Goal: Task Accomplishment & Management: Manage account settings

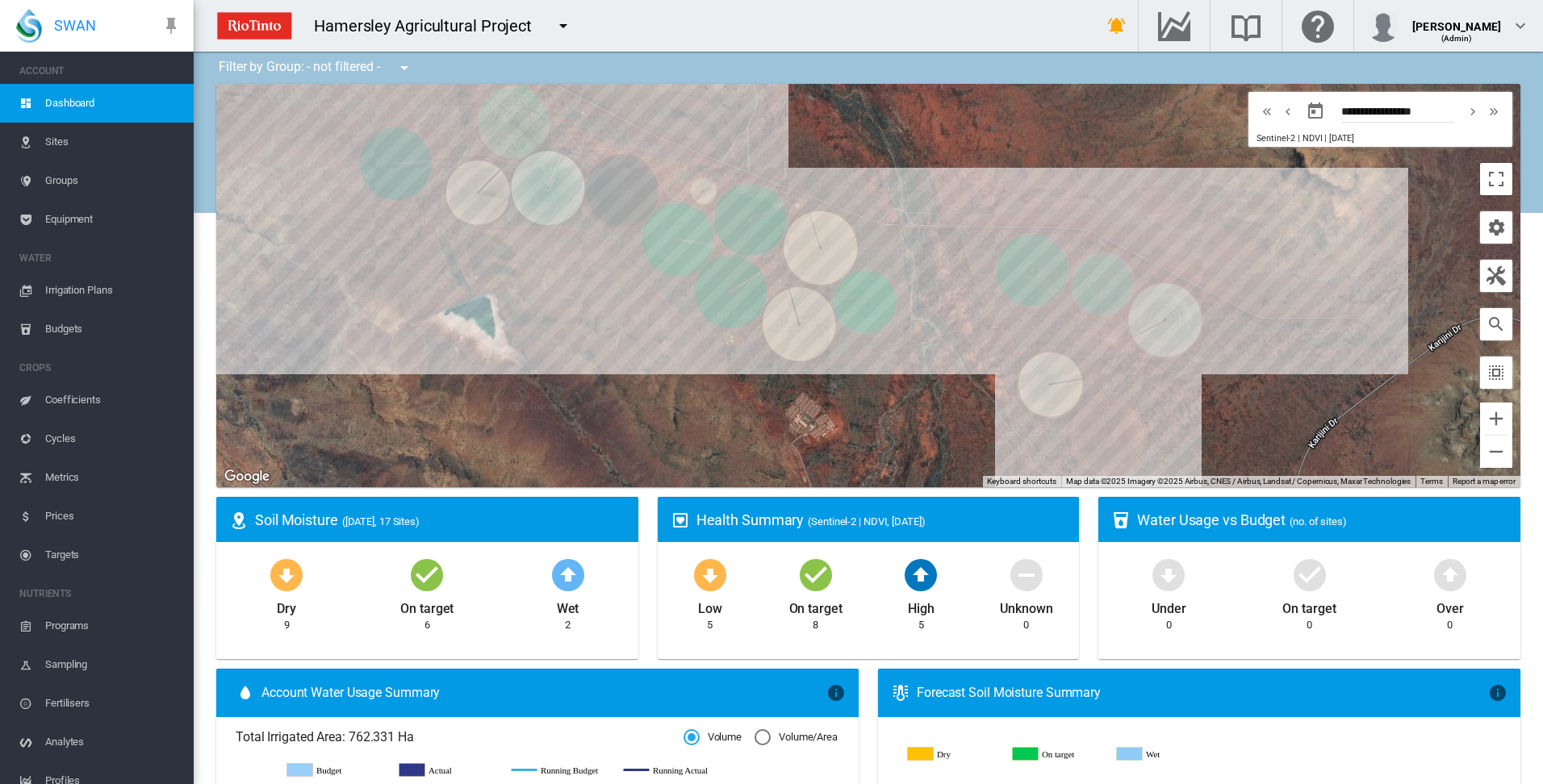
click at [69, 292] on span "Irrigation Plans" at bounding box center [113, 291] width 136 height 39
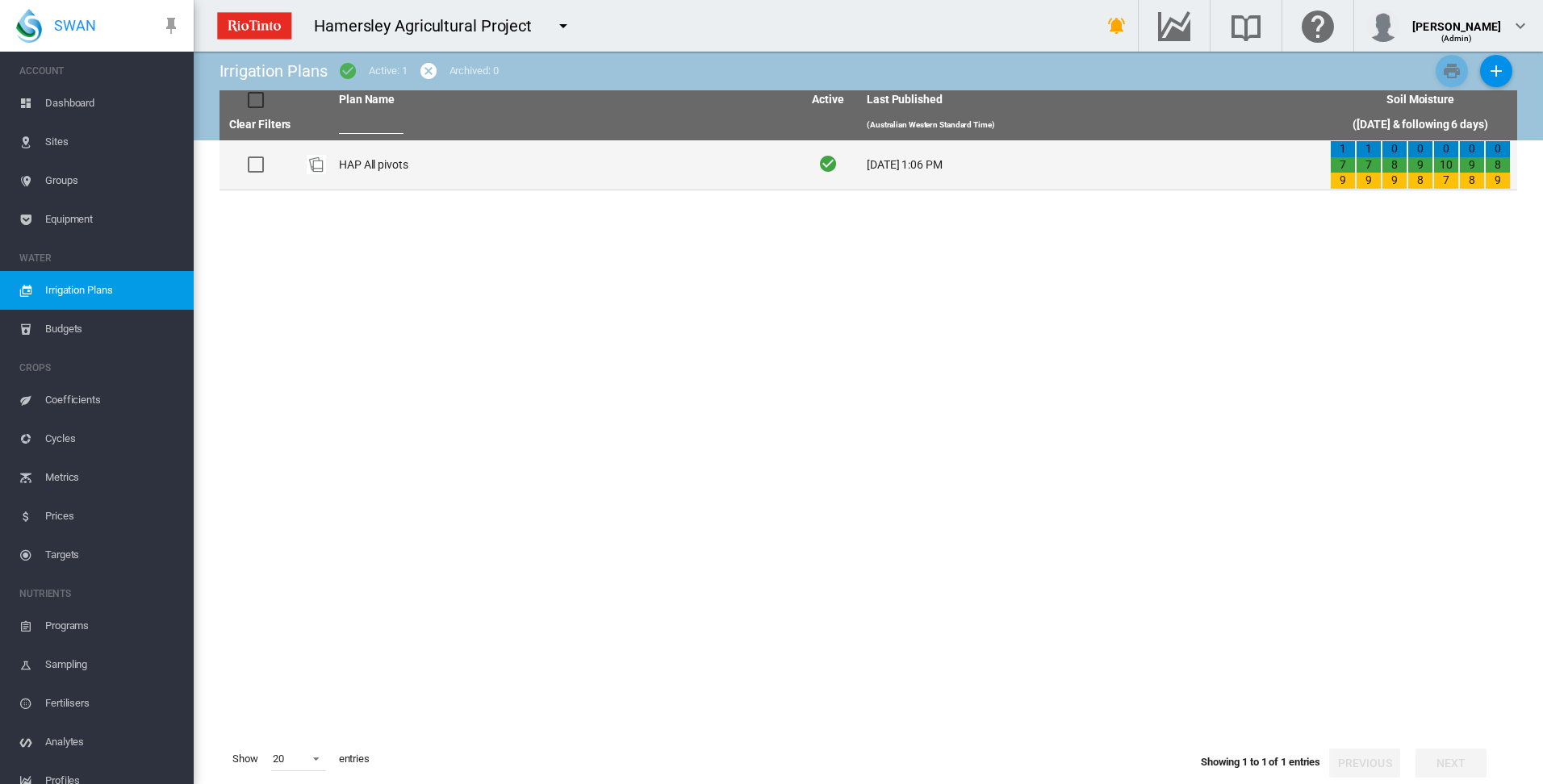
click at [357, 166] on td "HAP All pivots" at bounding box center [564, 165] width 464 height 49
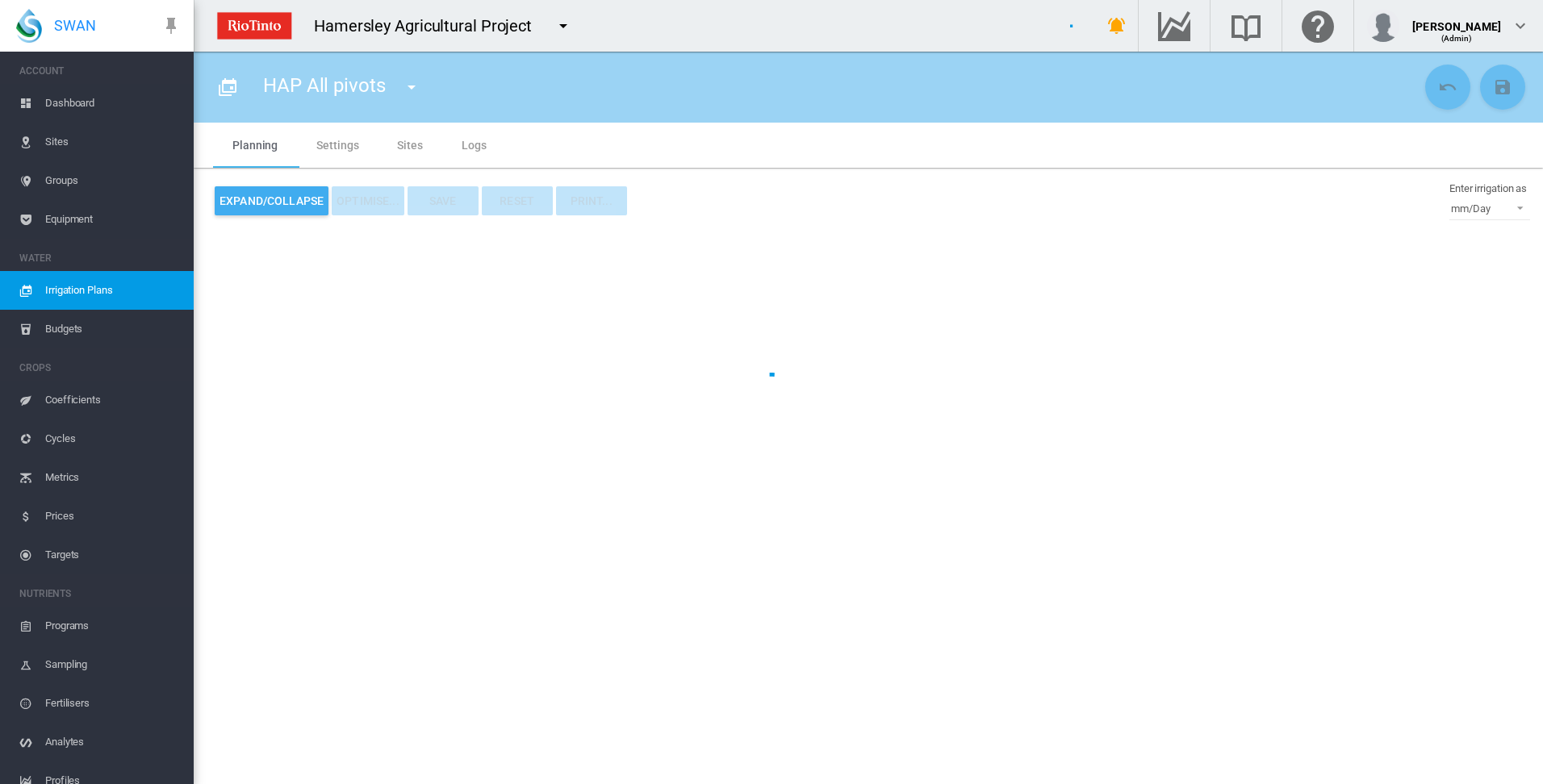
type input "**********"
type input "*"
type input "*****"
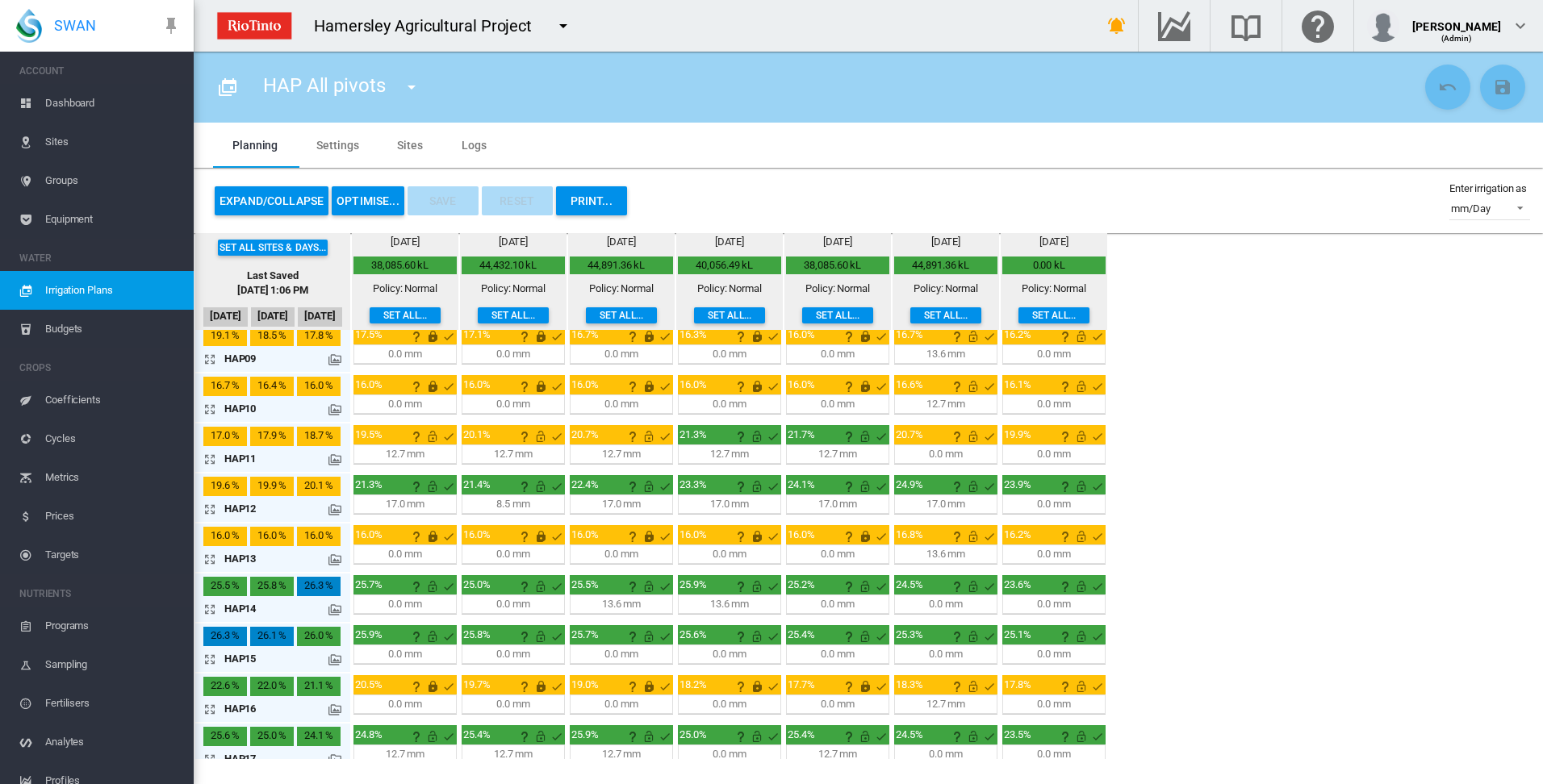
scroll to position [425, 0]
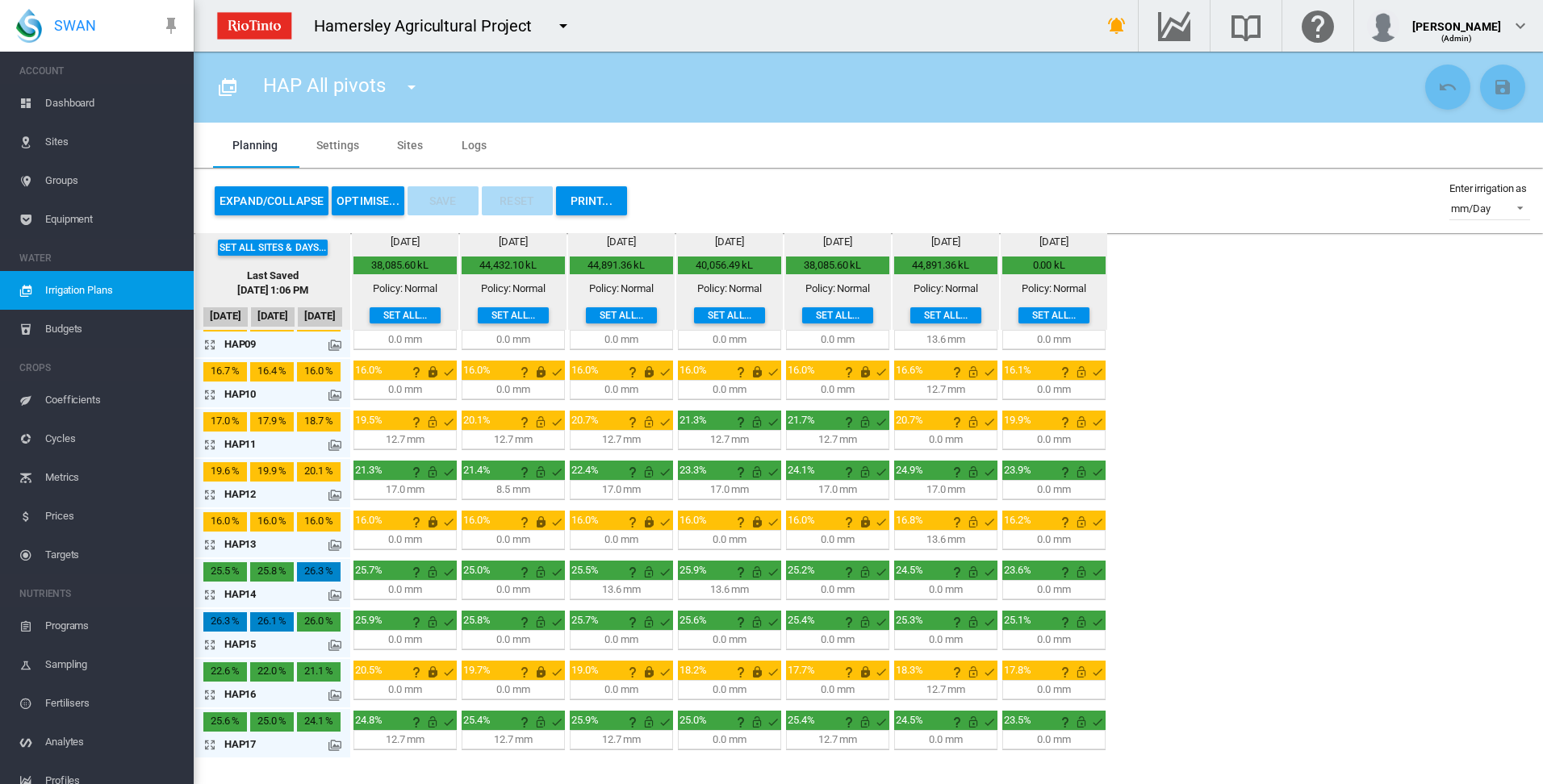
click at [209, 493] on md-icon "icon-arrow-expand" at bounding box center [213, 494] width 19 height 19
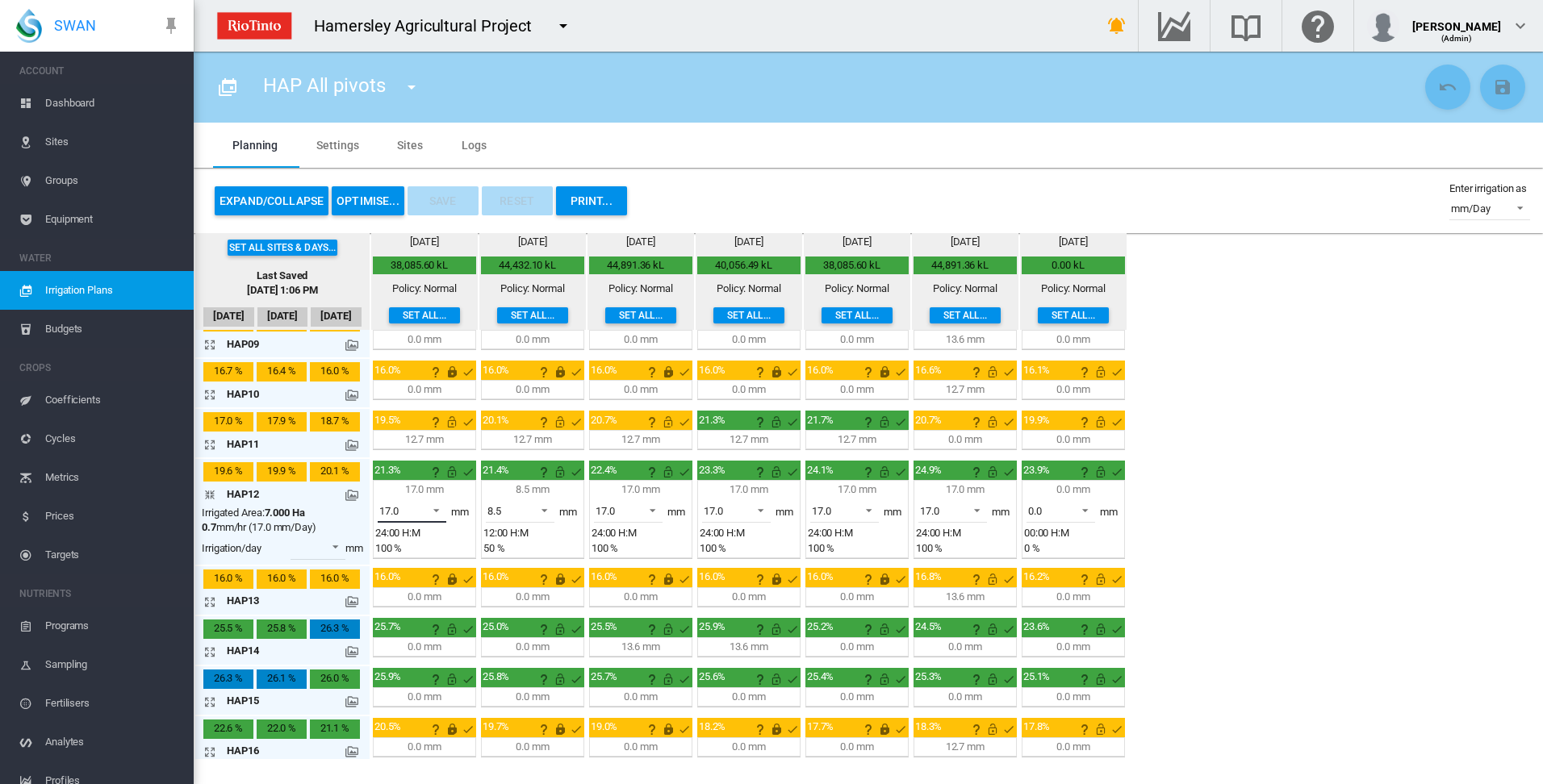
click at [437, 511] on span at bounding box center [432, 509] width 19 height 14
click at [388, 432] on div "0.0" at bounding box center [386, 433] width 14 height 14
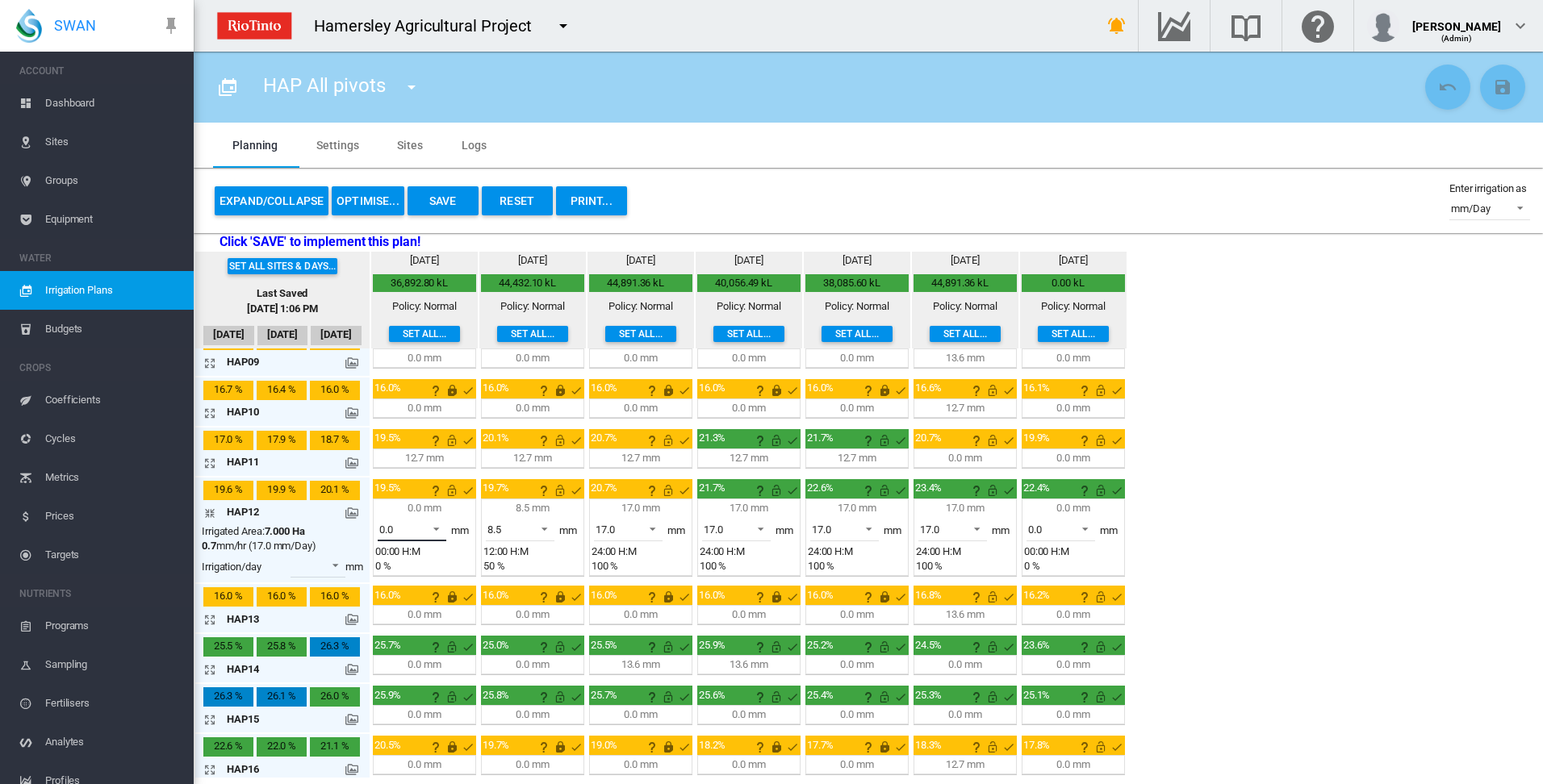
click at [436, 528] on span at bounding box center [432, 528] width 19 height 14
click at [427, 608] on md-option "17.0" at bounding box center [421, 607] width 110 height 39
click at [209, 513] on md-icon "icon-arrow-collapse" at bounding box center [213, 513] width 19 height 19
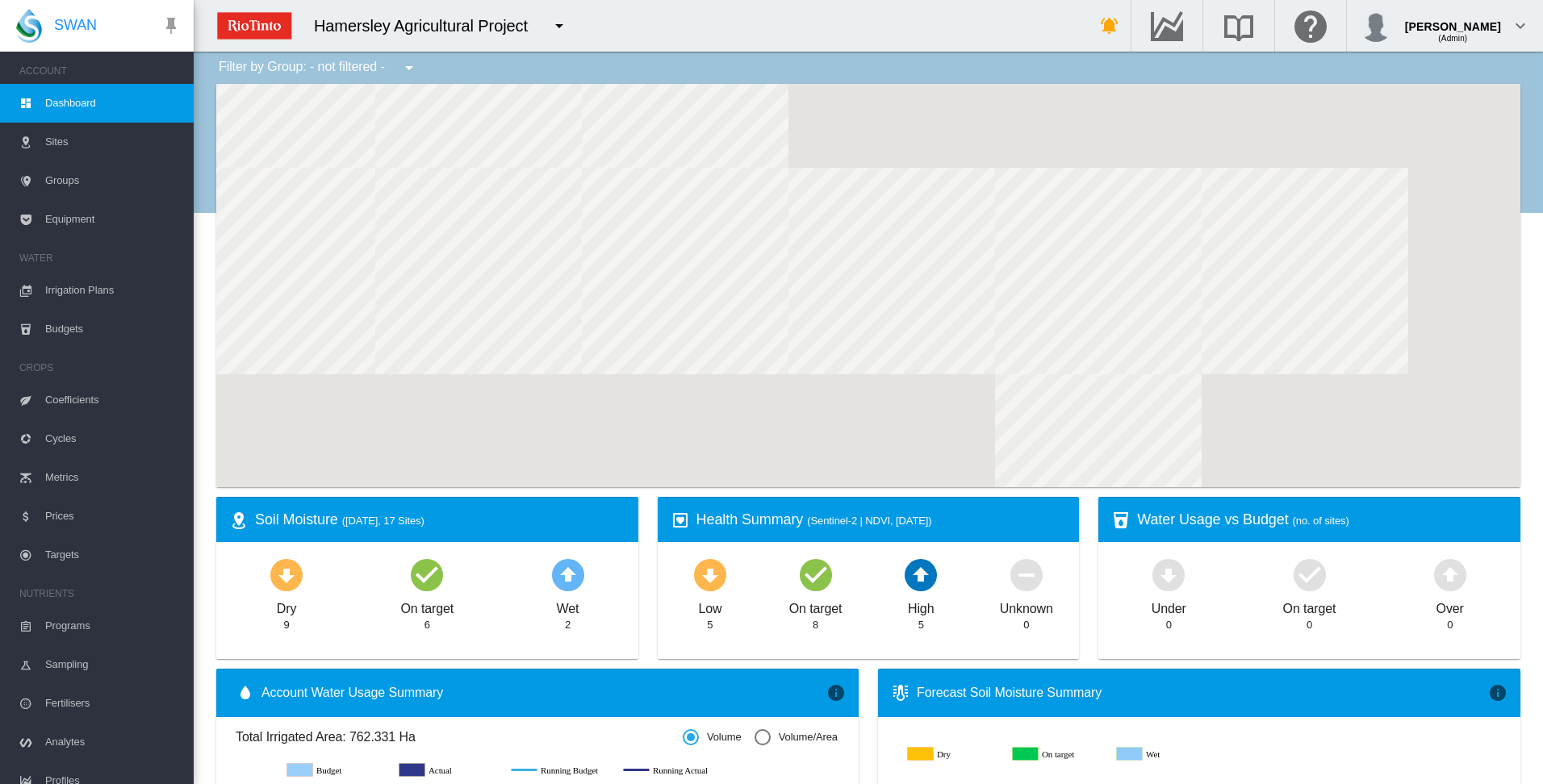
click at [89, 290] on span "Irrigation Plans" at bounding box center [113, 291] width 136 height 39
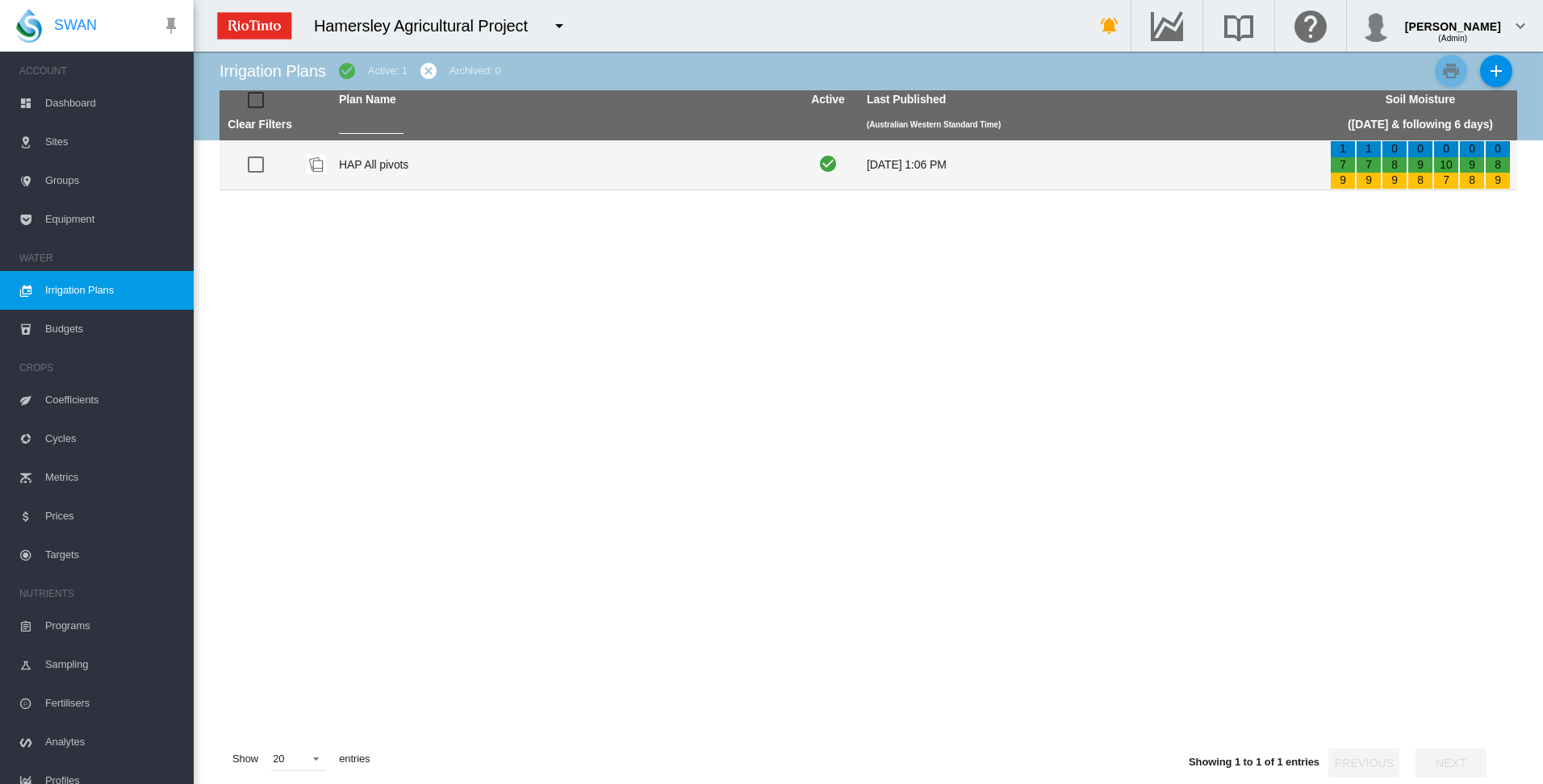
click at [359, 170] on td "HAP All pivots" at bounding box center [564, 165] width 464 height 49
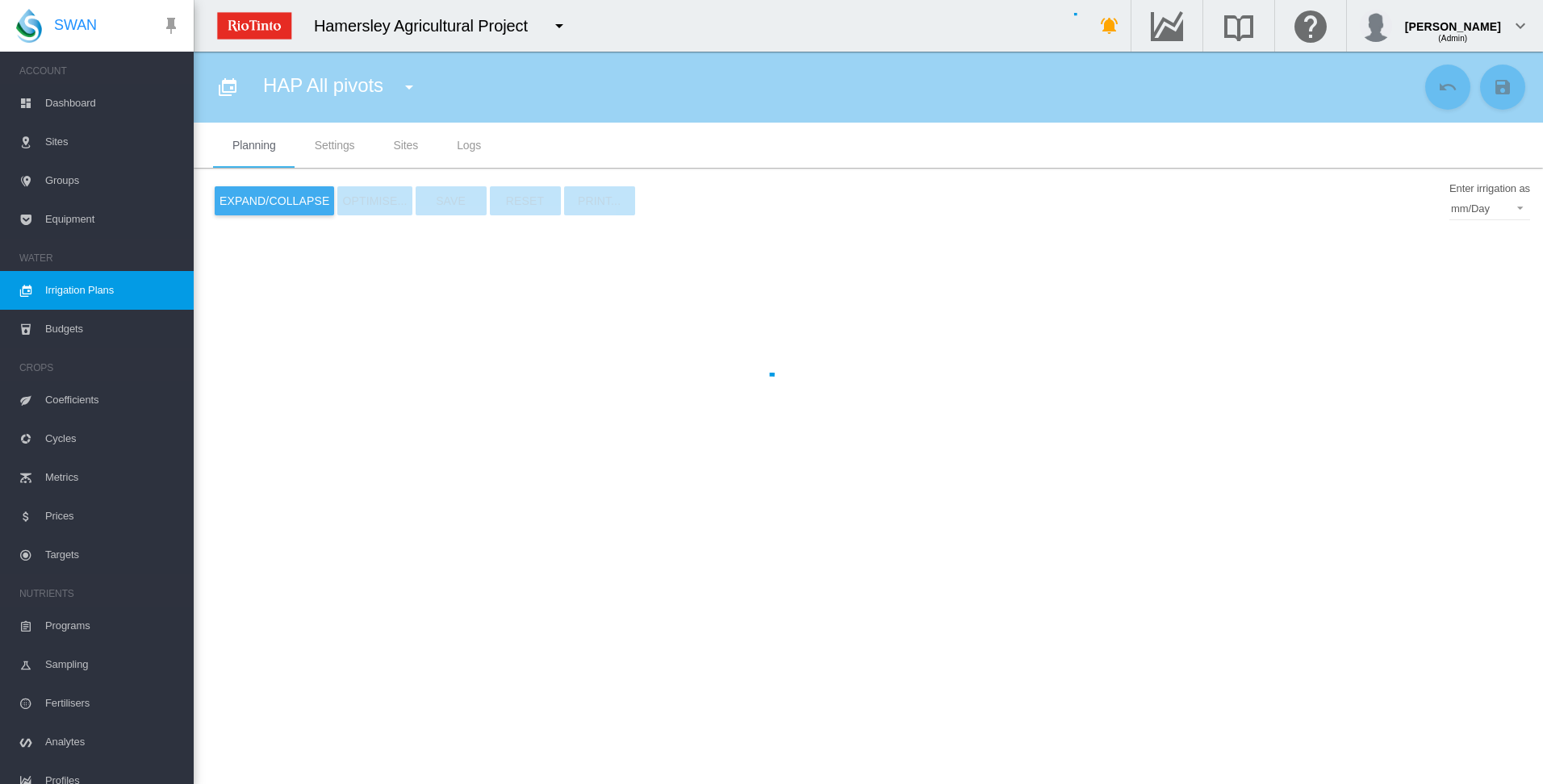
type input "**********"
type input "*"
type input "*****"
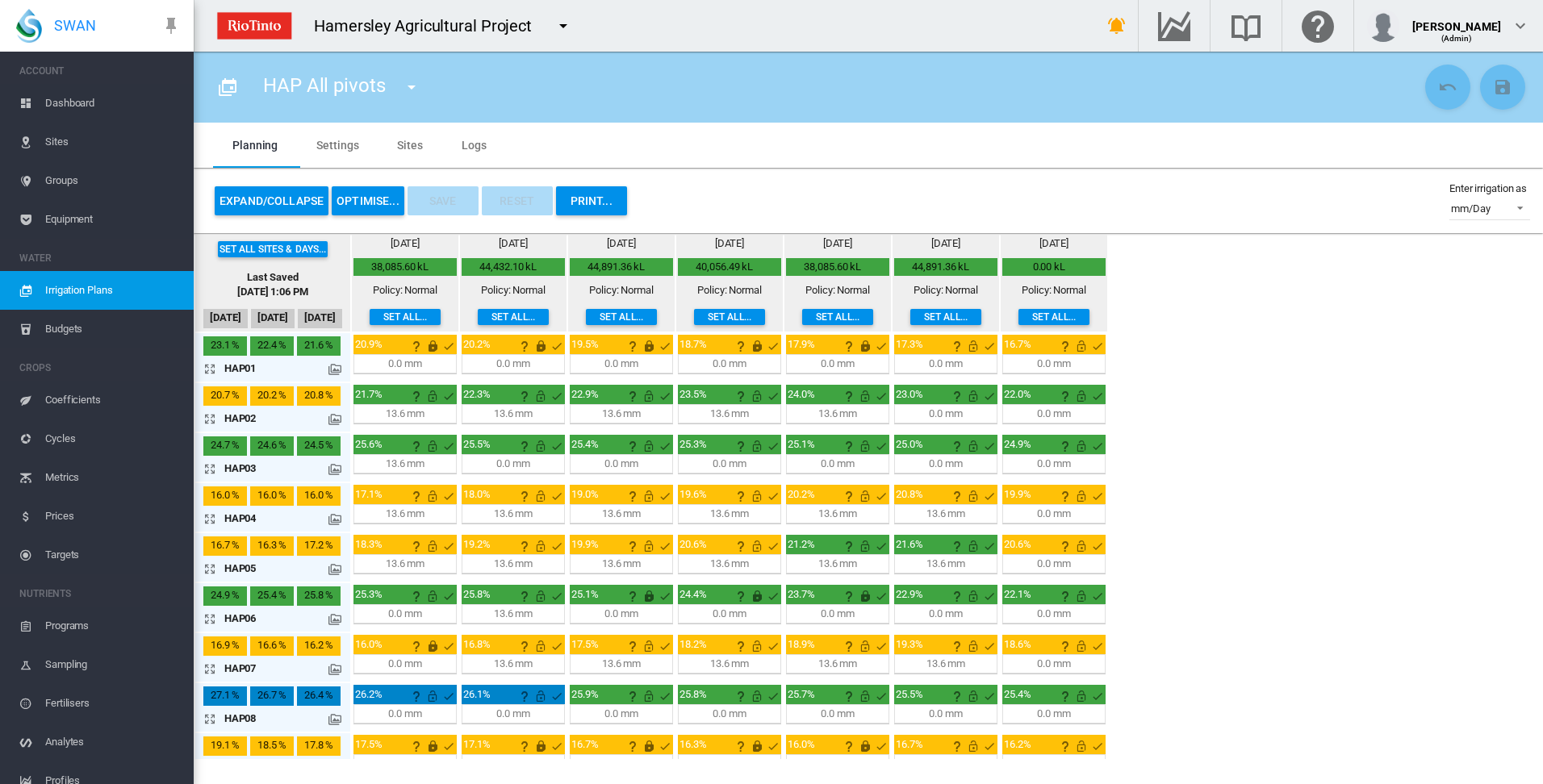
click at [210, 519] on md-icon "icon-arrow-expand" at bounding box center [213, 519] width 19 height 19
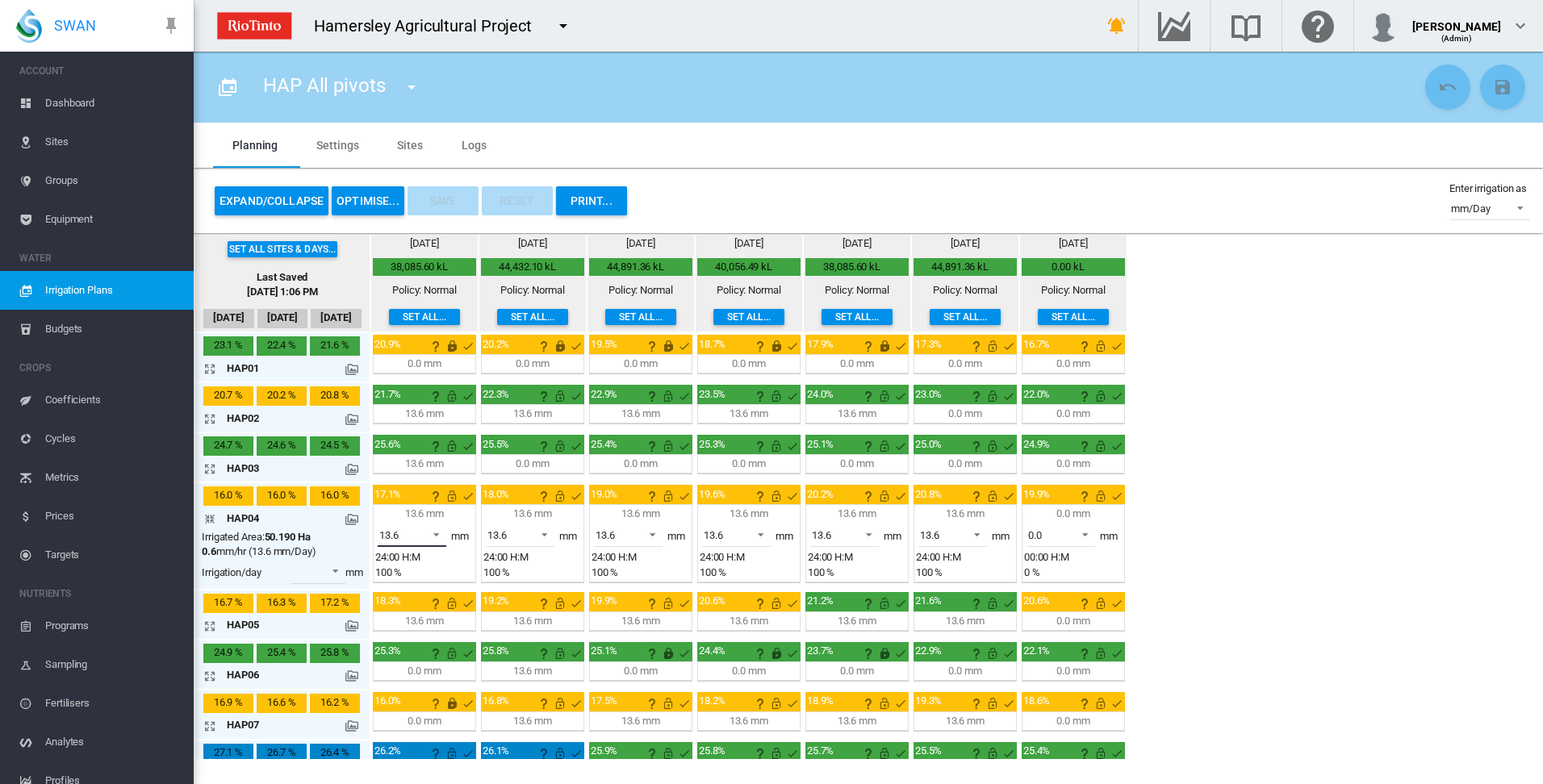
click at [436, 535] on span at bounding box center [432, 533] width 19 height 14
click at [426, 503] on md-option "0.0" at bounding box center [421, 497] width 110 height 39
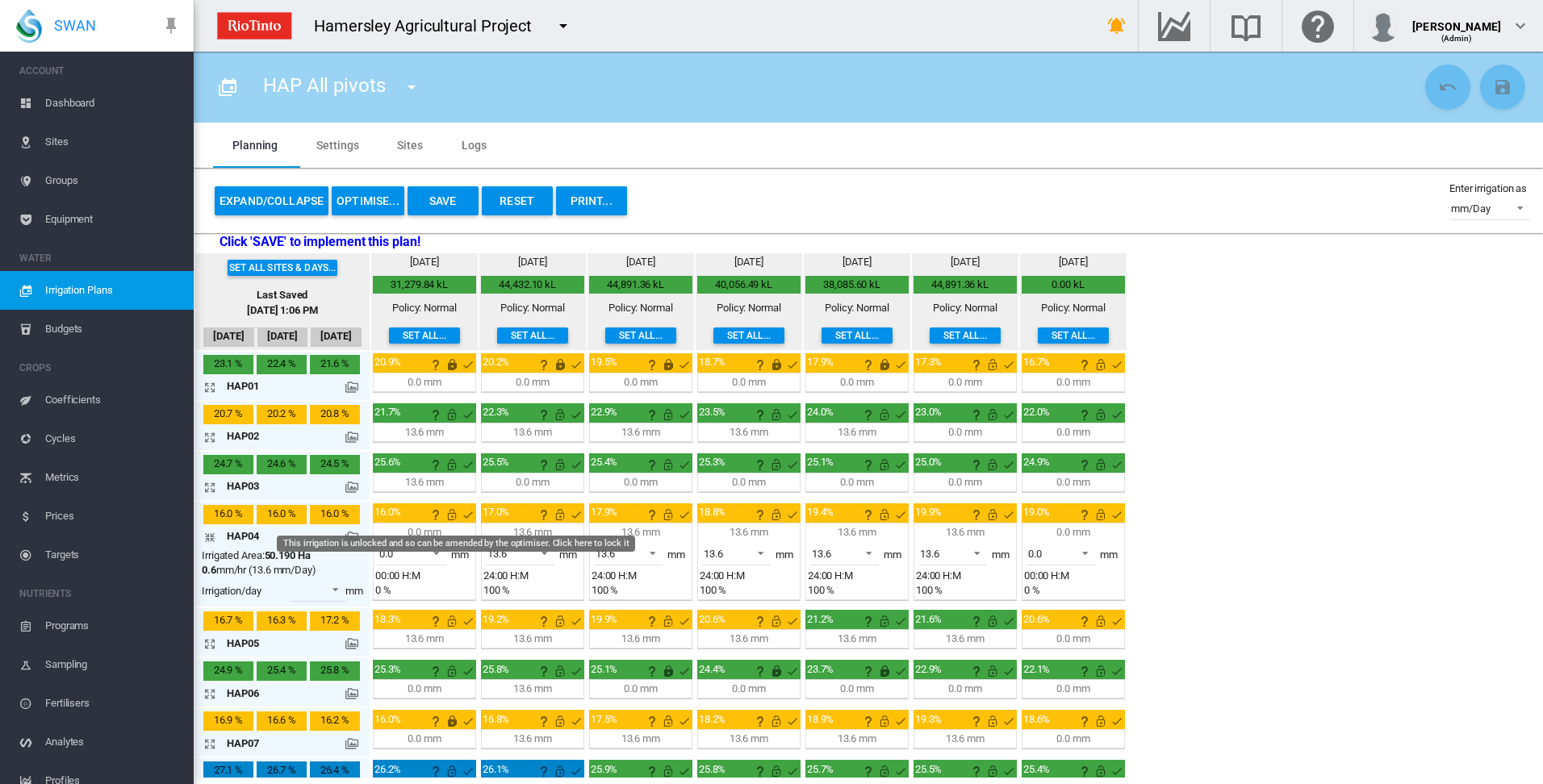
click at [456, 514] on md-icon "This irrigation is unlocked and so can be amended by the optimiser. Click here …" at bounding box center [452, 514] width 19 height 19
click at [207, 538] on md-icon "icon-arrow-collapse" at bounding box center [213, 537] width 19 height 19
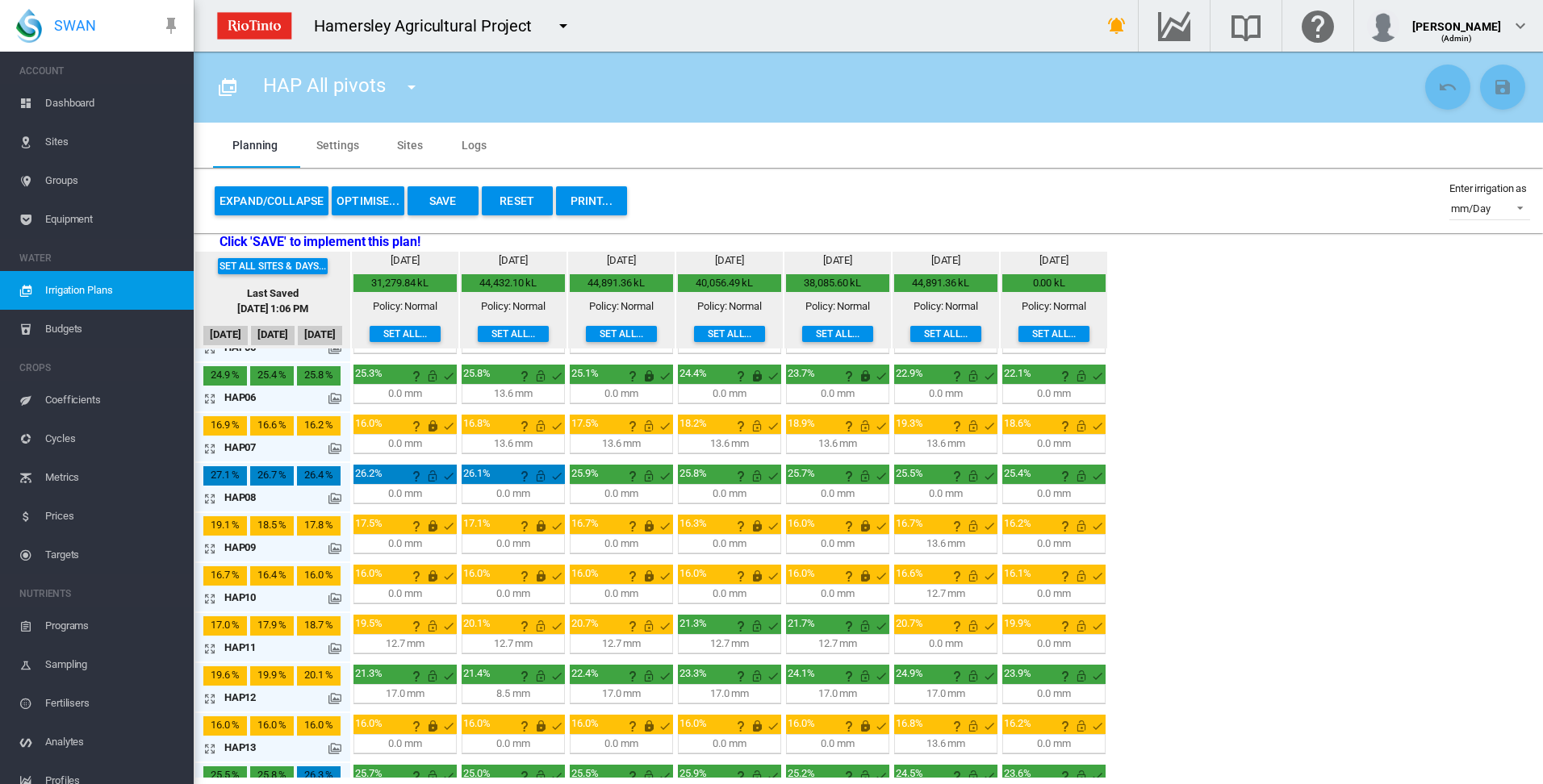
scroll to position [322, 0]
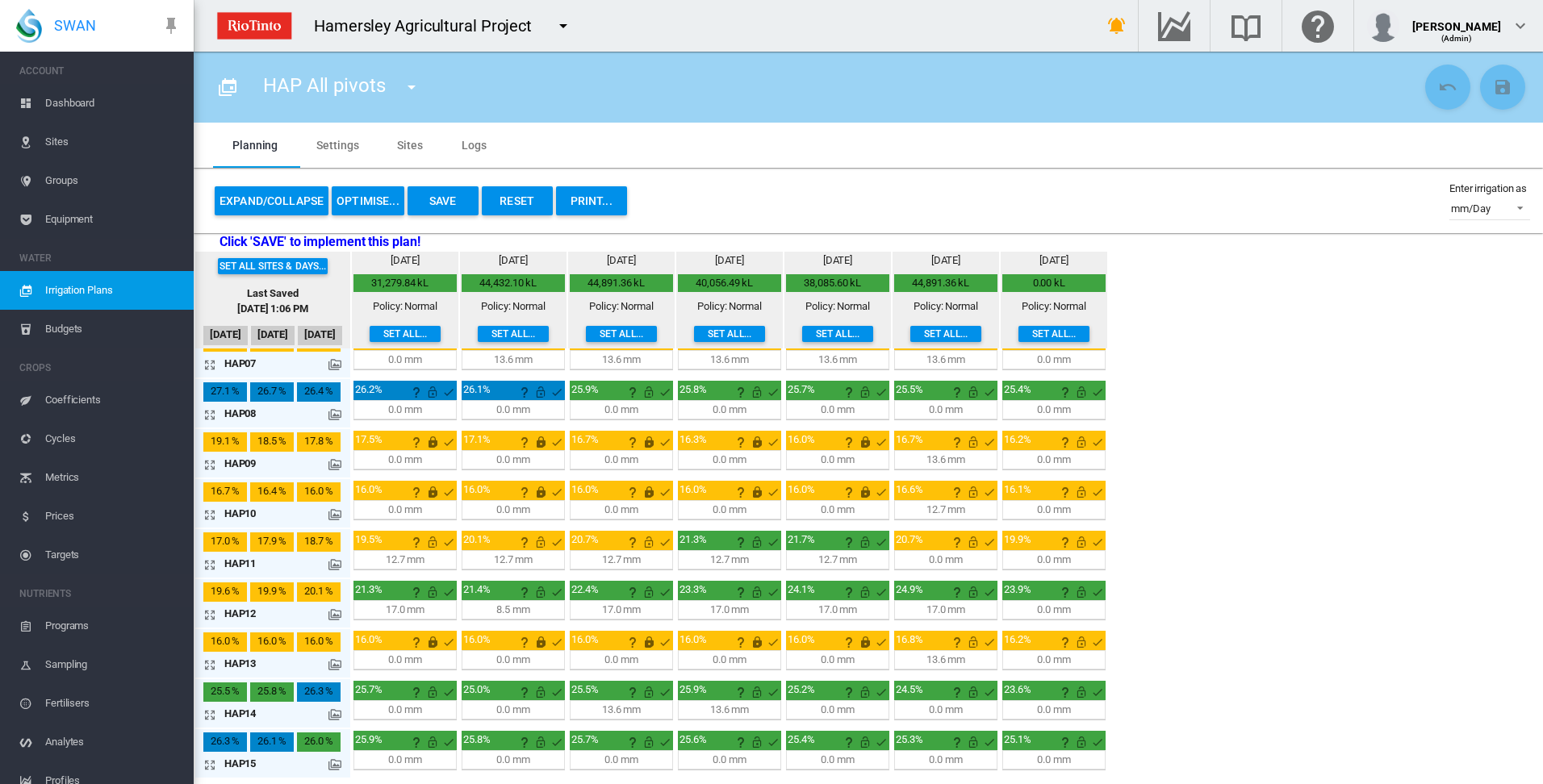
click at [209, 566] on md-icon "icon-arrow-expand" at bounding box center [213, 565] width 19 height 19
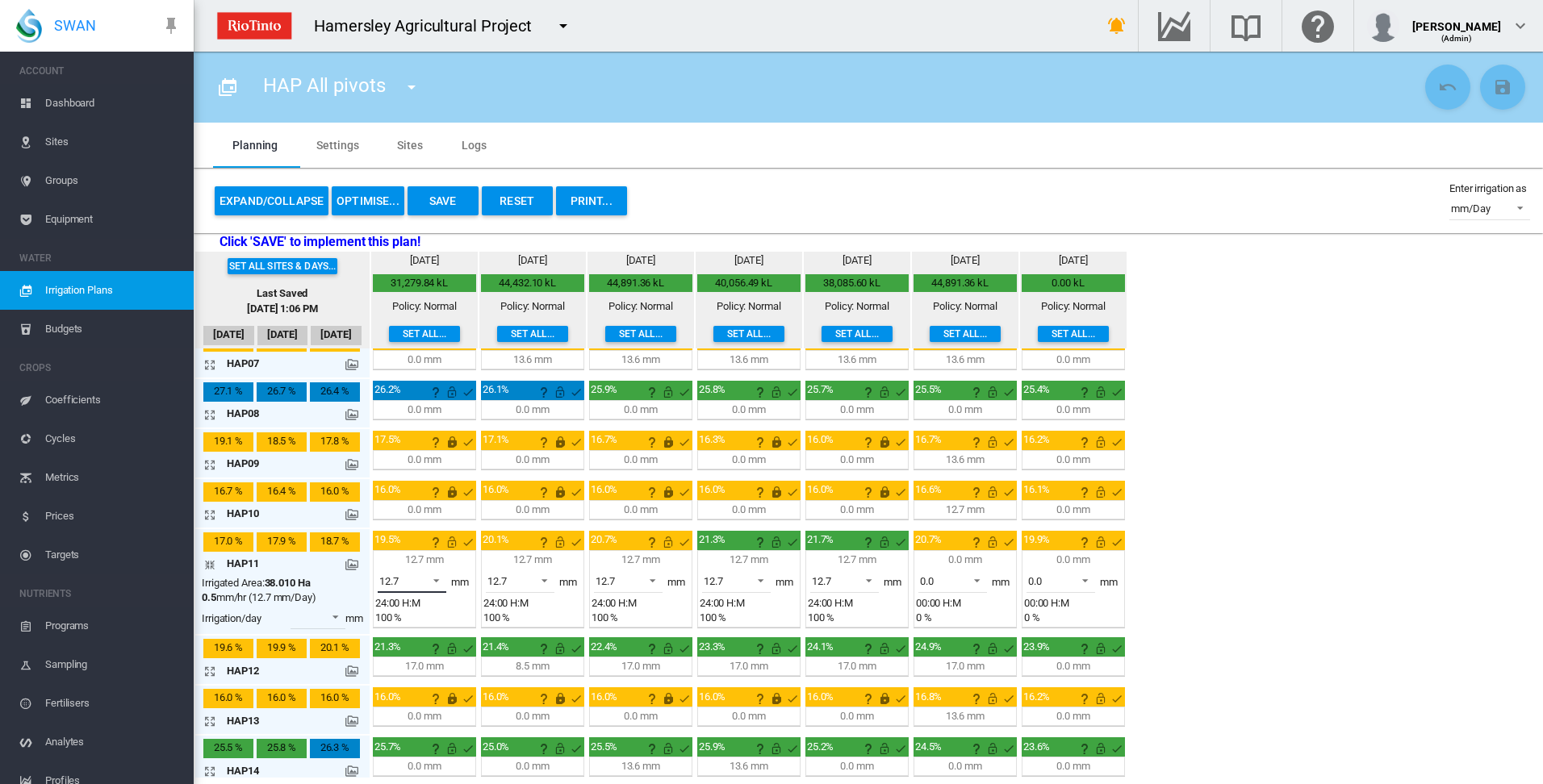
click at [439, 581] on span at bounding box center [432, 579] width 19 height 14
click at [385, 544] on div "0.0" at bounding box center [386, 542] width 14 height 14
click at [211, 565] on md-icon "icon-arrow-collapse" at bounding box center [213, 565] width 19 height 19
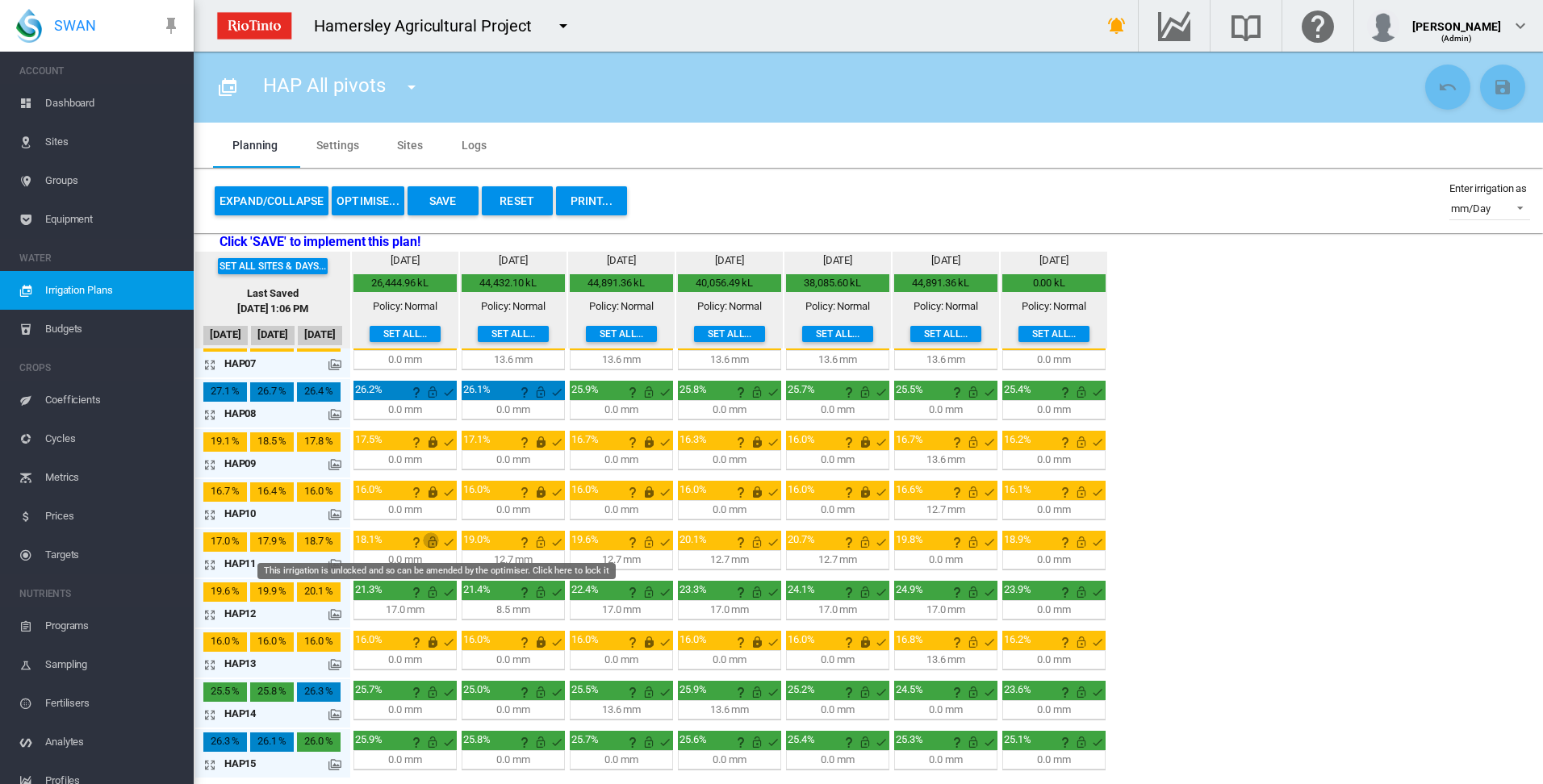
click at [434, 543] on md-icon "This irrigation is unlocked and so can be amended by the optimiser. Click here …" at bounding box center [433, 542] width 19 height 19
click at [212, 565] on md-icon "icon-arrow-expand" at bounding box center [213, 565] width 19 height 19
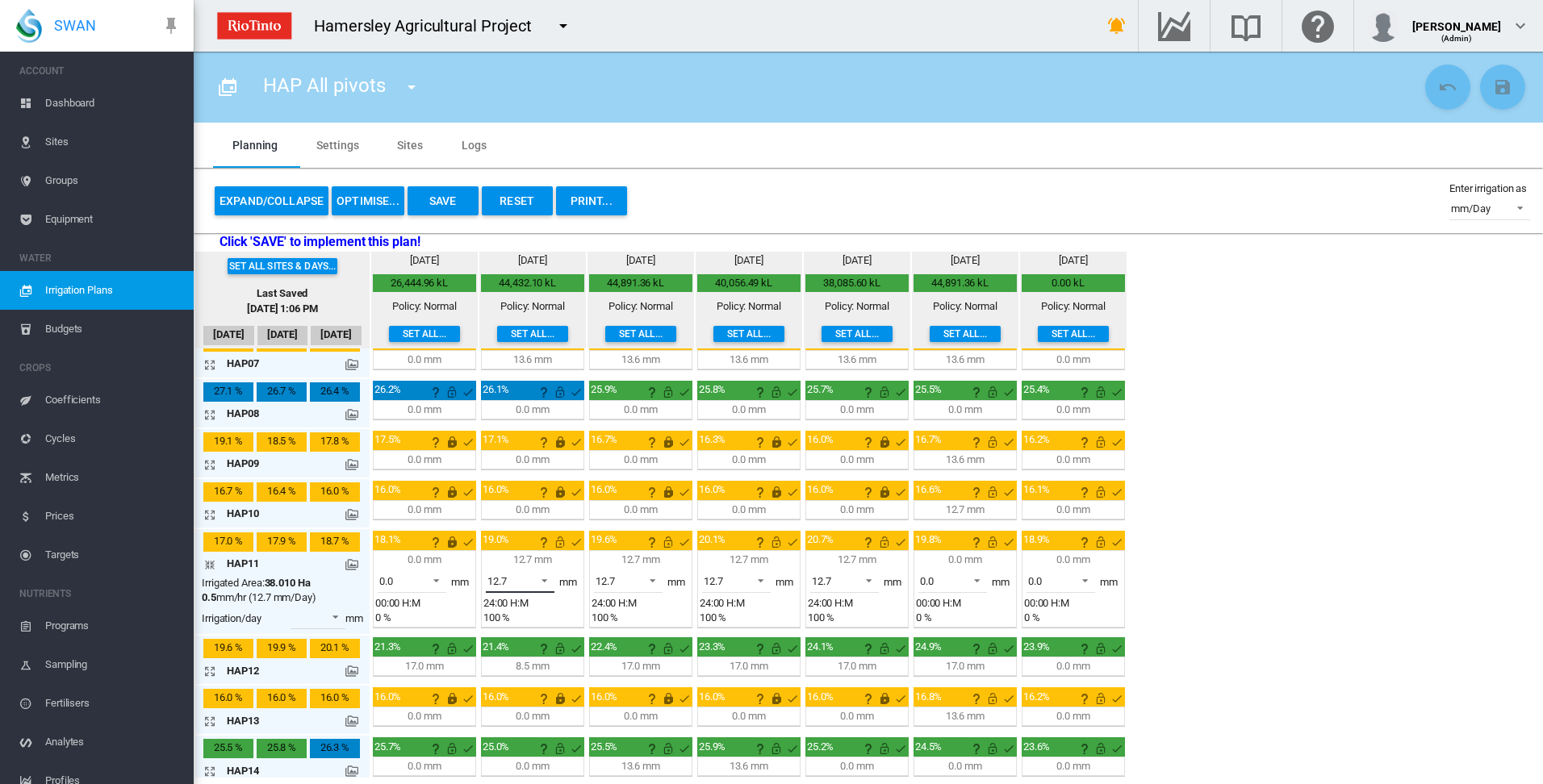
click at [545, 579] on span at bounding box center [540, 579] width 19 height 14
click at [655, 576] on md-backdrop at bounding box center [771, 392] width 1543 height 784
click at [546, 578] on span at bounding box center [540, 579] width 19 height 14
click at [540, 551] on md-option "0.0" at bounding box center [529, 542] width 110 height 39
click at [651, 579] on span at bounding box center [648, 579] width 19 height 14
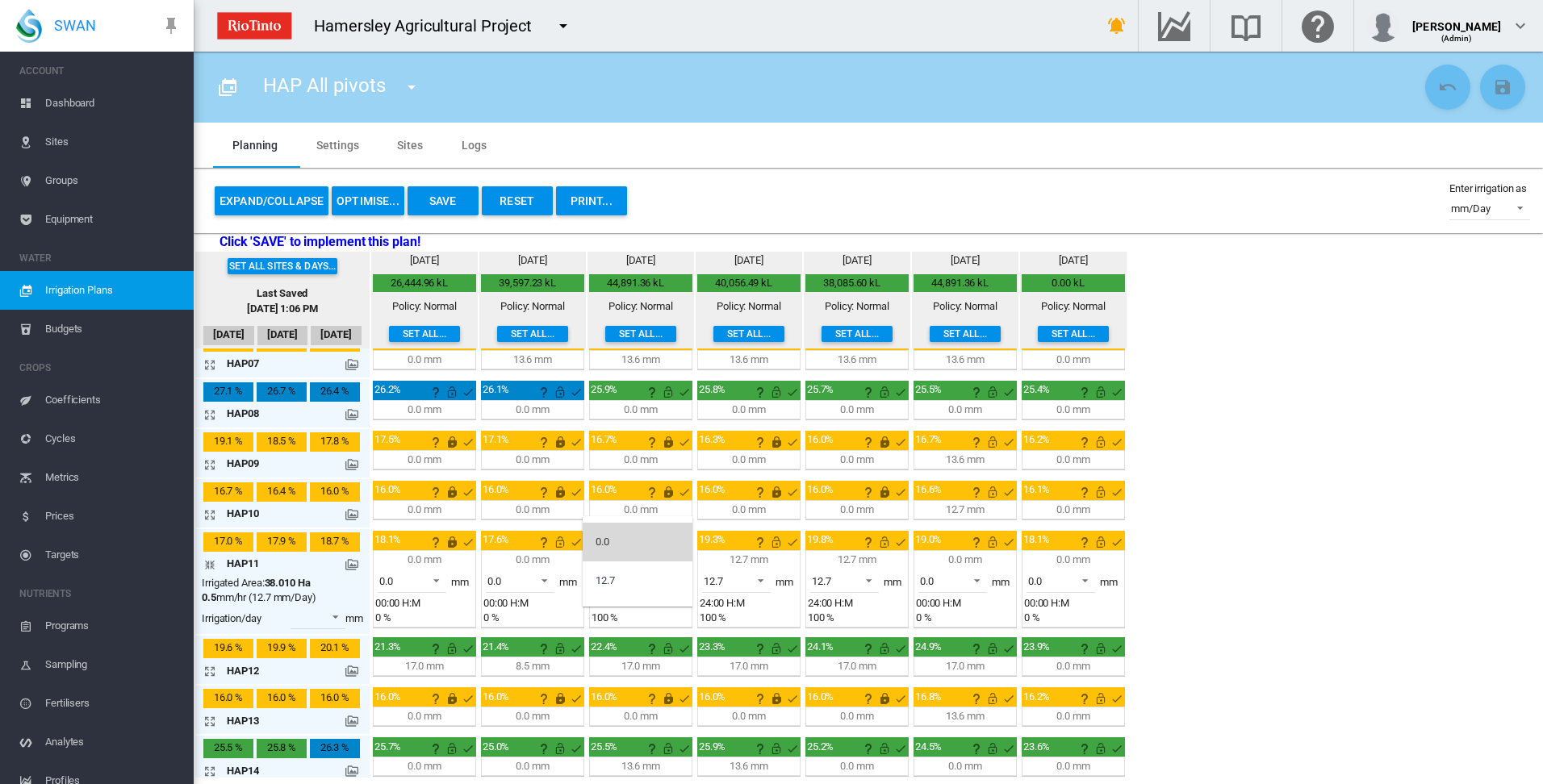
click at [646, 543] on md-option "0.0" at bounding box center [637, 542] width 110 height 39
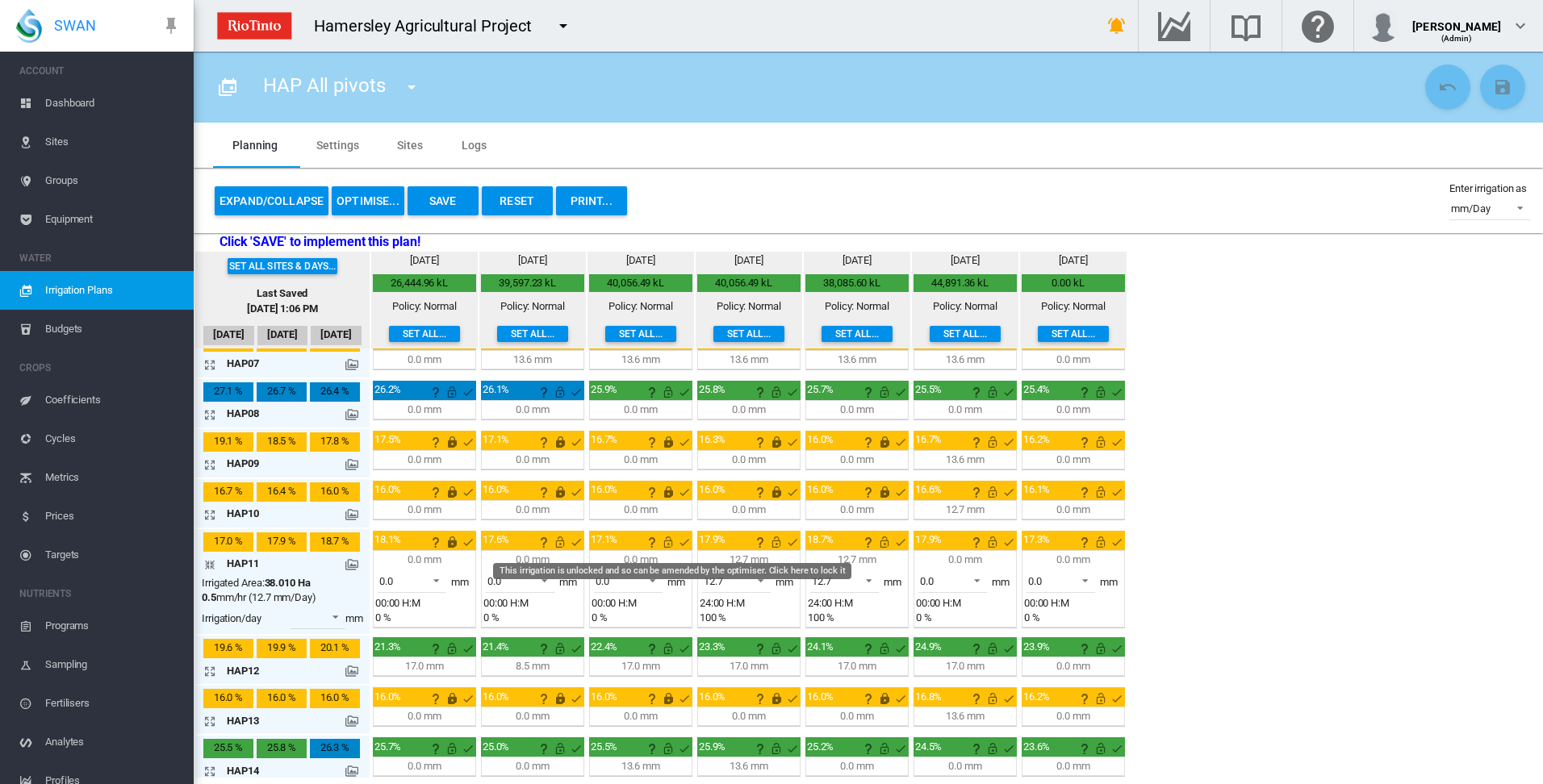
click at [666, 543] on md-icon "This irrigation is unlocked and so can be amended by the optimiser. Click here …" at bounding box center [668, 542] width 19 height 19
click at [560, 544] on md-icon "This irrigation is unlocked and so can be amended by the optimiser. Click here …" at bounding box center [560, 542] width 19 height 19
click at [210, 564] on md-icon "icon-arrow-collapse" at bounding box center [213, 565] width 19 height 19
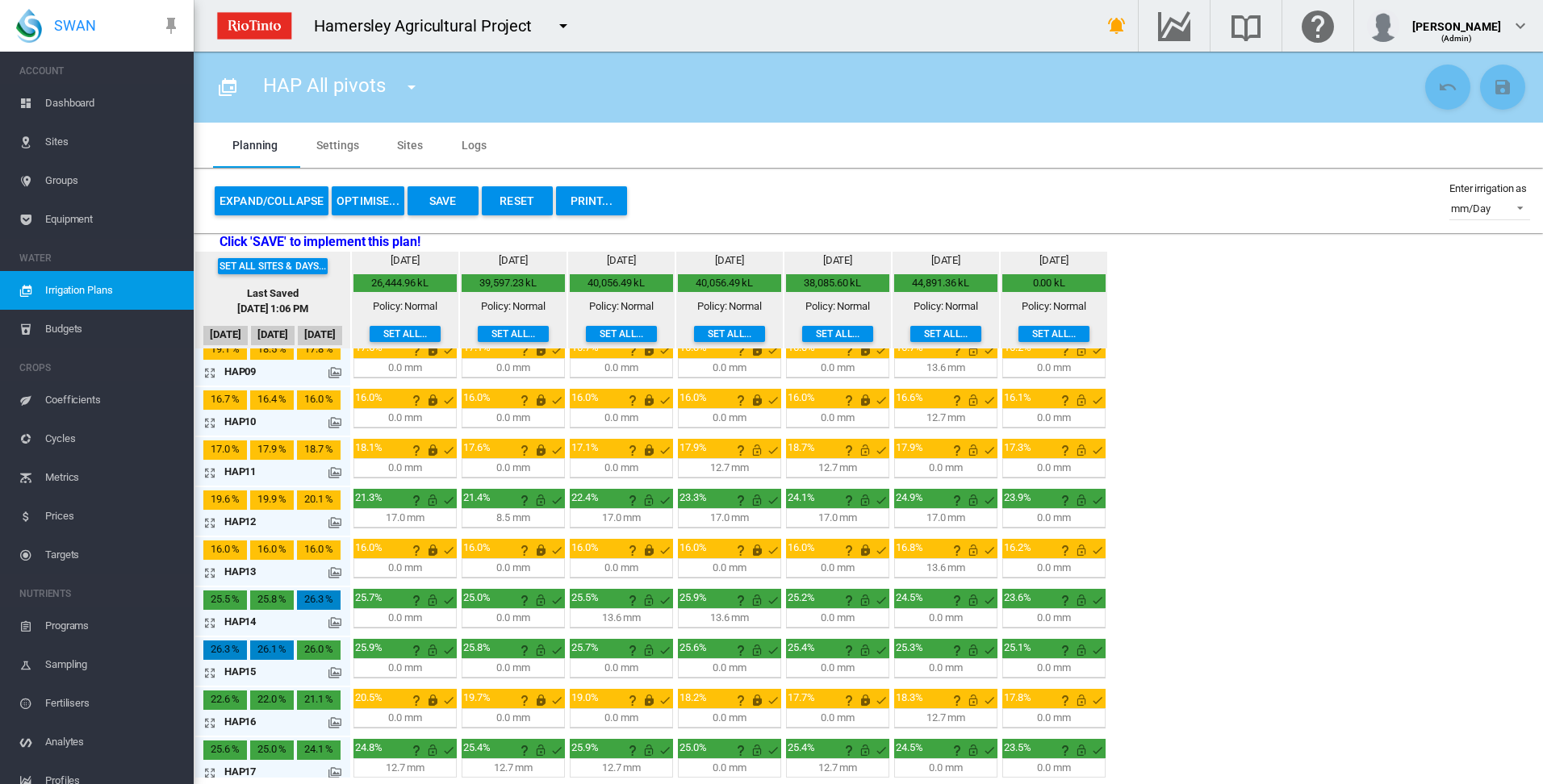
scroll to position [425, 0]
